Goal: Information Seeking & Learning: Learn about a topic

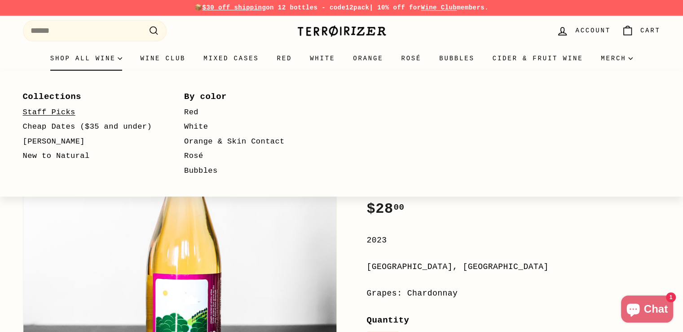
click at [62, 111] on link "Staff Picks" at bounding box center [91, 112] width 136 height 15
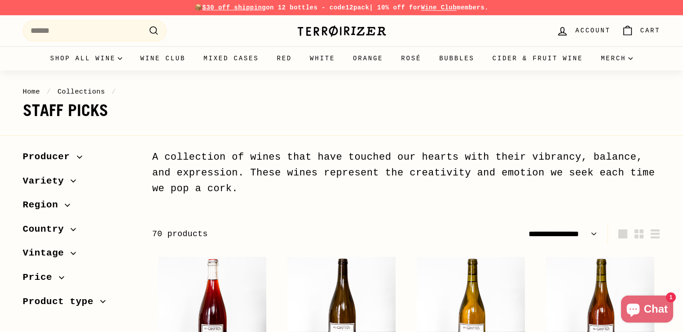
select select "**********"
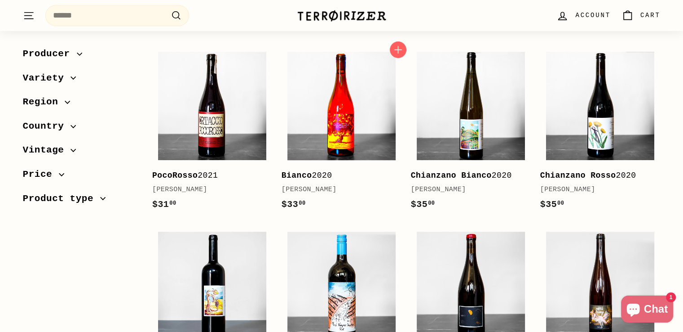
scroll to position [674, 0]
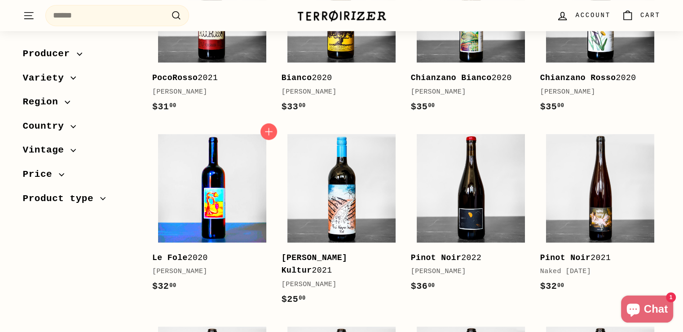
click at [214, 202] on img at bounding box center [212, 188] width 108 height 108
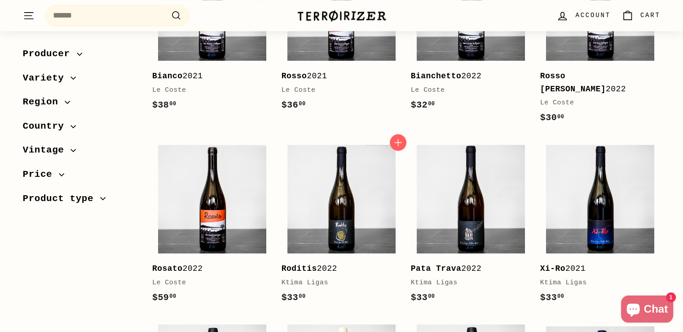
scroll to position [1123, 0]
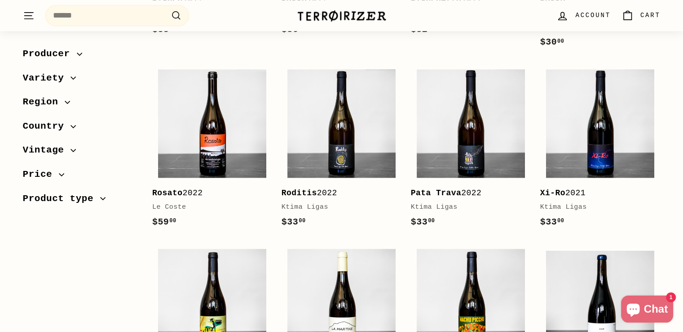
click at [58, 106] on span "Region" at bounding box center [44, 101] width 42 height 15
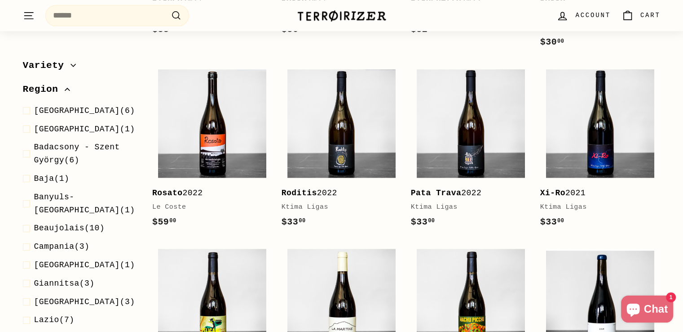
scroll to position [0, 0]
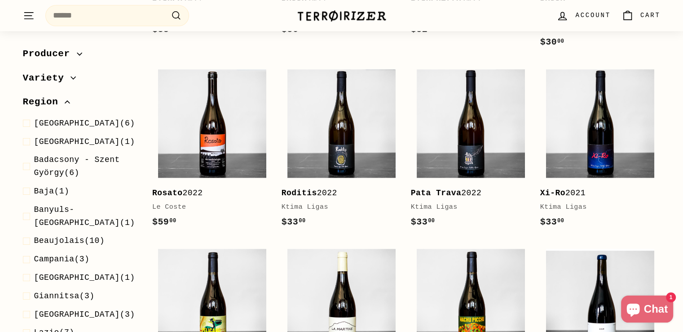
click at [42, 103] on span "Region" at bounding box center [44, 101] width 42 height 15
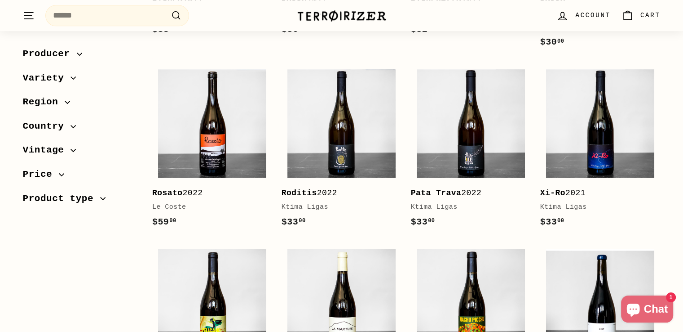
click at [50, 126] on span "Country" at bounding box center [47, 126] width 48 height 15
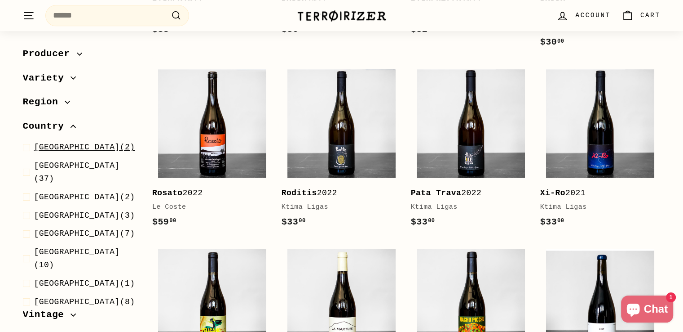
click at [86, 150] on span "Czech Republic" at bounding box center [77, 146] width 86 height 9
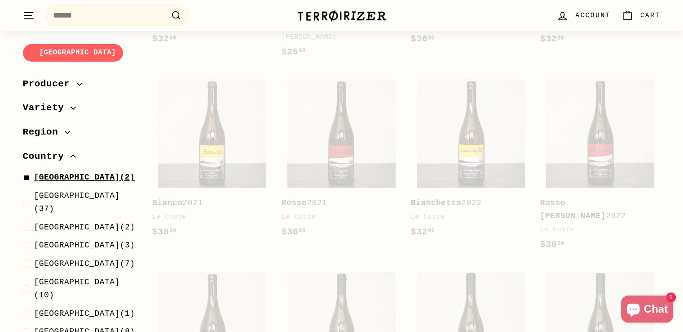
scroll to position [71, 0]
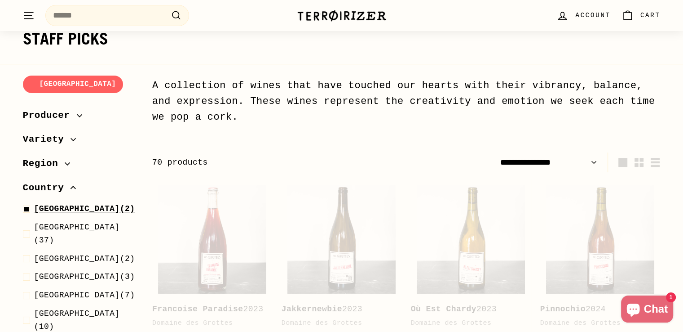
select select "**********"
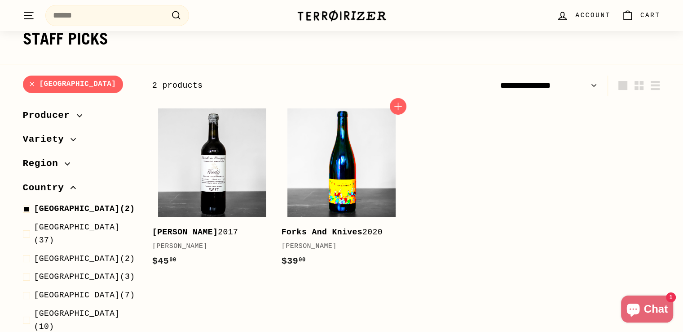
click at [317, 189] on img at bounding box center [342, 162] width 108 height 108
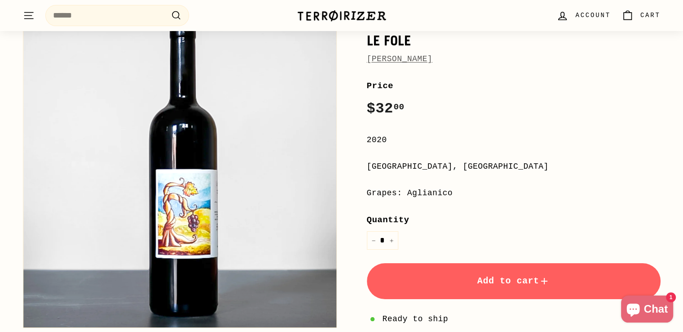
scroll to position [45, 0]
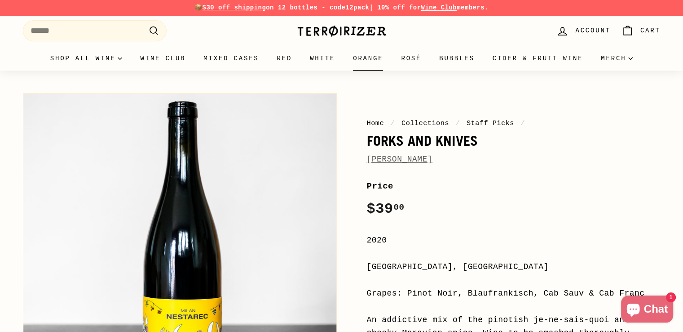
click at [350, 58] on link "Orange" at bounding box center [368, 58] width 48 height 24
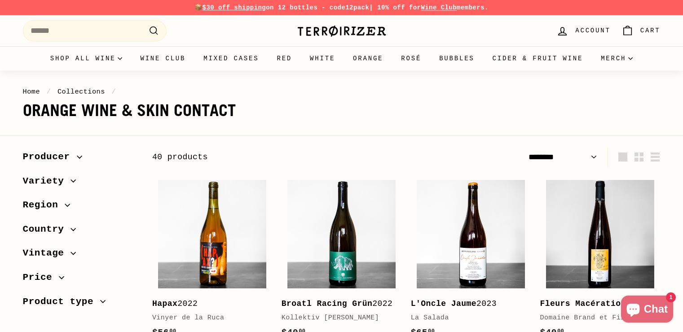
select select "******"
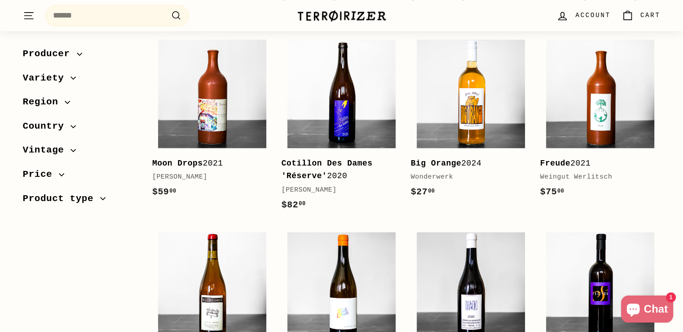
scroll to position [1078, 0]
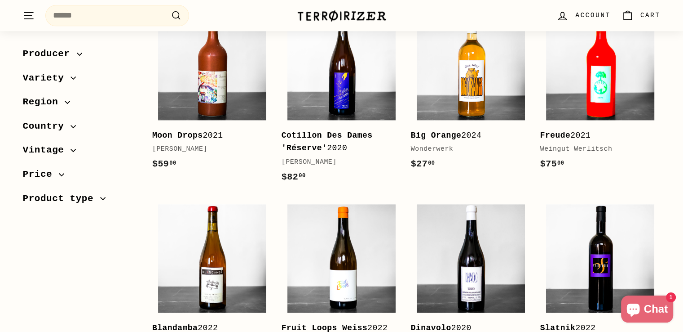
click at [568, 89] on img at bounding box center [600, 66] width 108 height 108
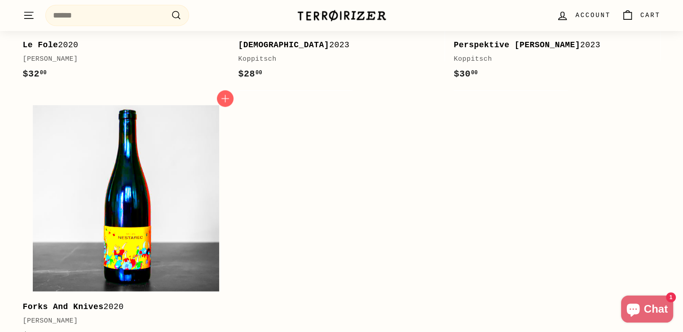
scroll to position [2291, 0]
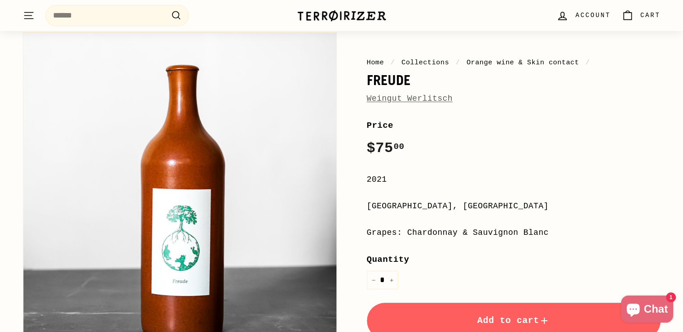
scroll to position [45, 0]
